Goal: Information Seeking & Learning: Learn about a topic

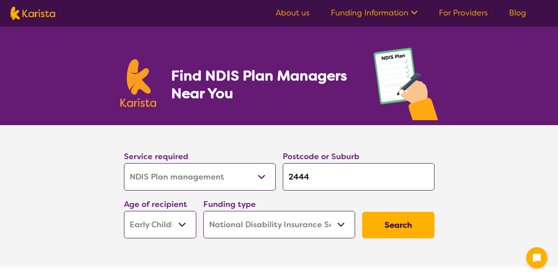
select select "NDIS Plan management"
select select "EC"
select select "NDIS"
select select "NDIS Plan management"
select select "EC"
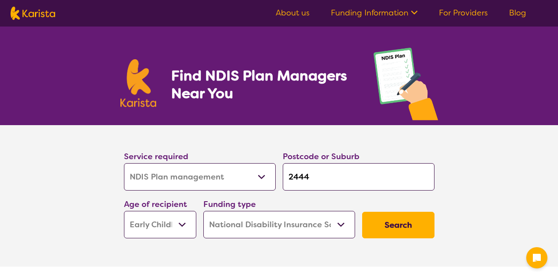
select select "NDIS"
click at [384, 223] on button "Search" at bounding box center [398, 224] width 72 height 26
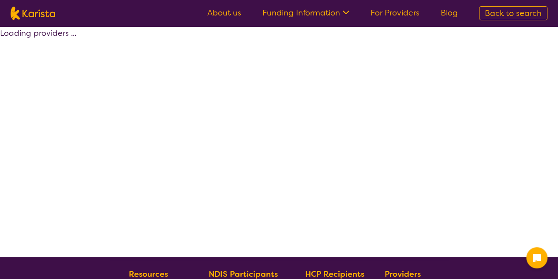
select select "by_score"
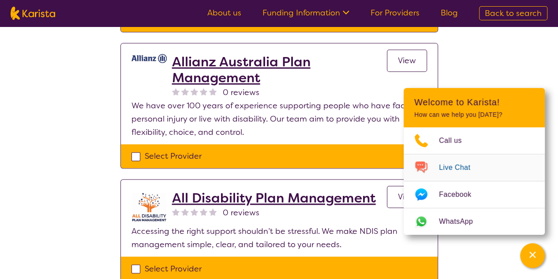
scroll to position [574, 0]
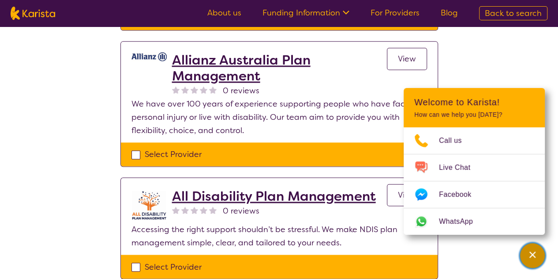
click at [528, 255] on icon "Channel Menu" at bounding box center [532, 254] width 9 height 9
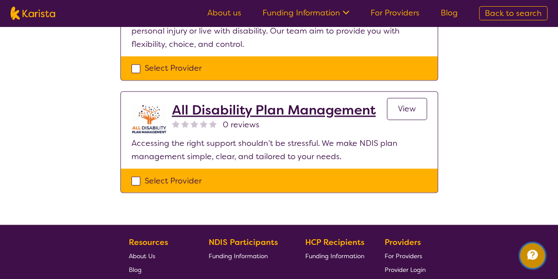
scroll to position [662, 0]
